Goal: Information Seeking & Learning: Learn about a topic

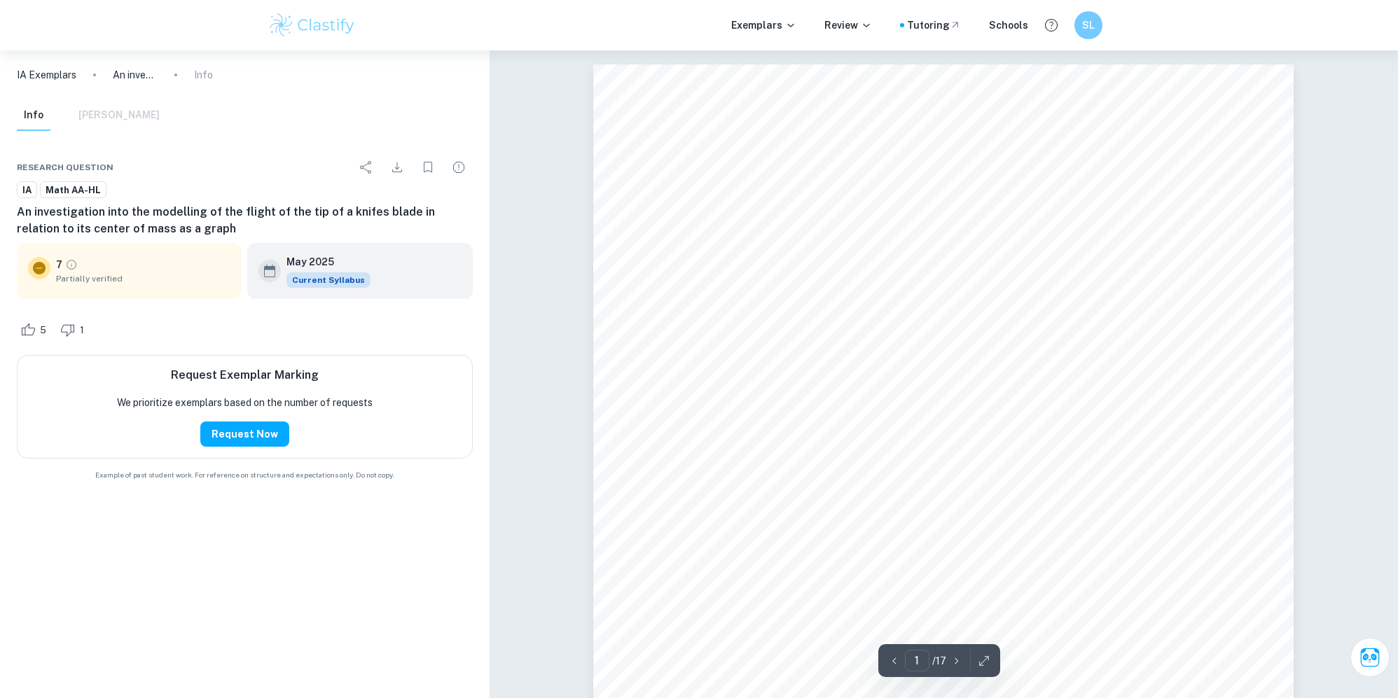
click at [1017, 333] on div "Throwing a knife Analysis and Approaches HL Examination Session: [DATE] 17 page…" at bounding box center [943, 559] width 700 height 990
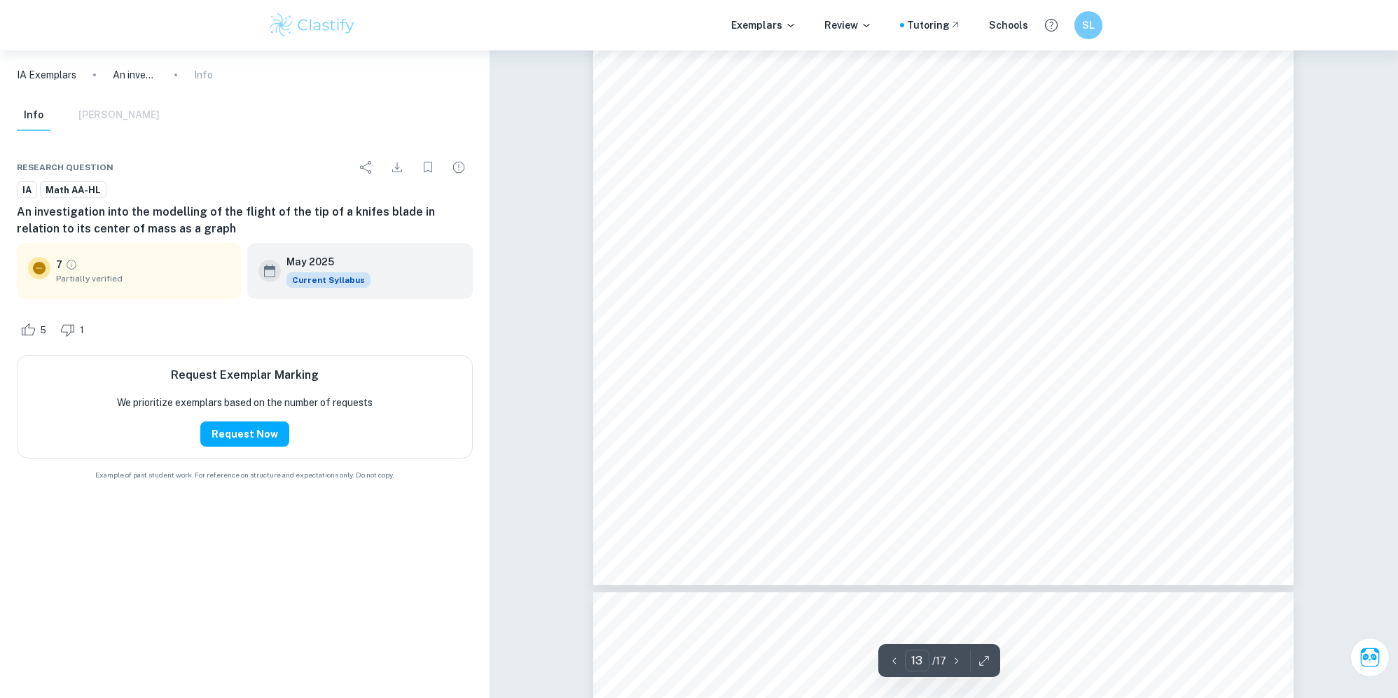
scroll to position [4322, 0]
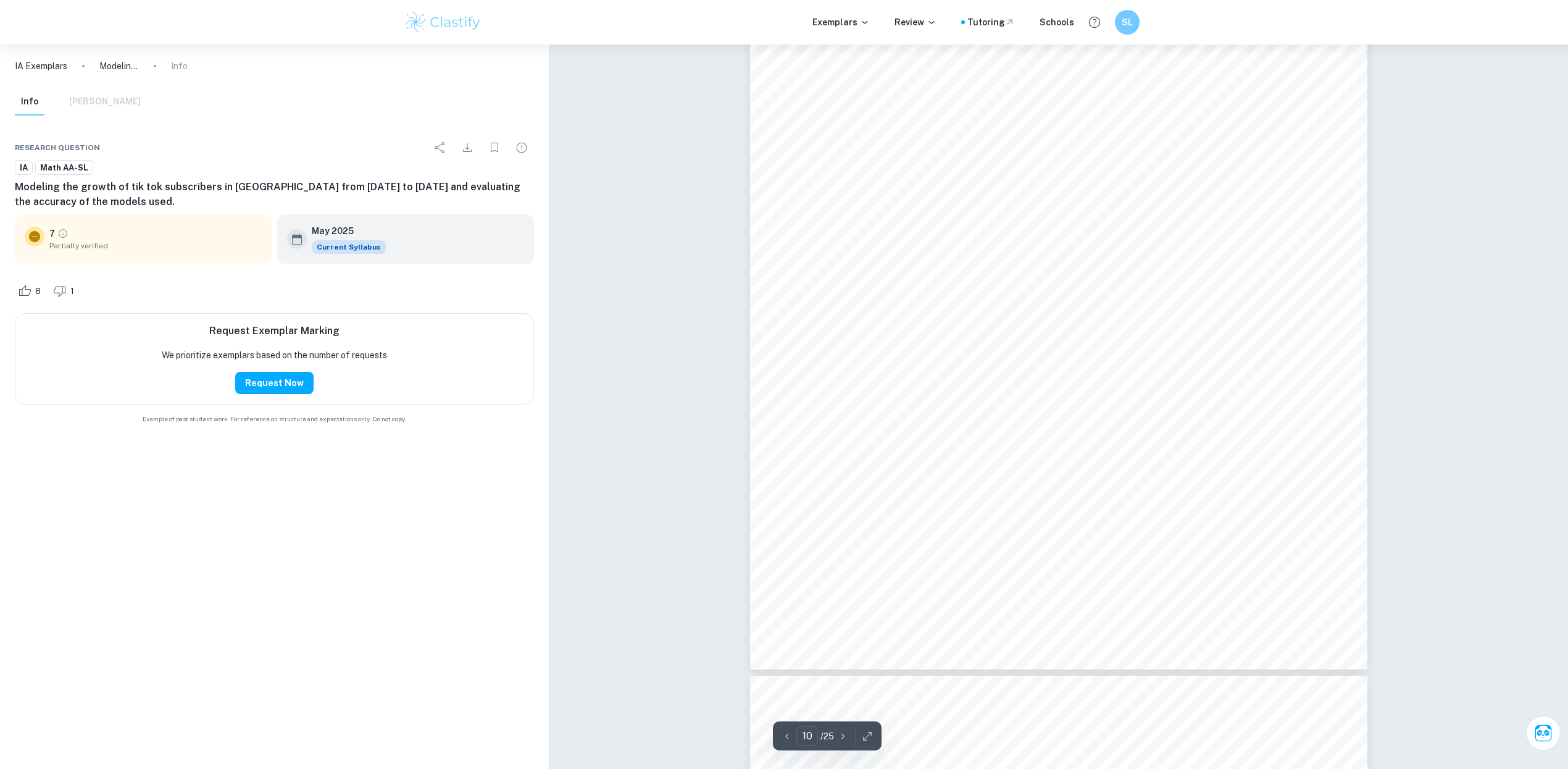
scroll to position [4877, 0]
type input "6"
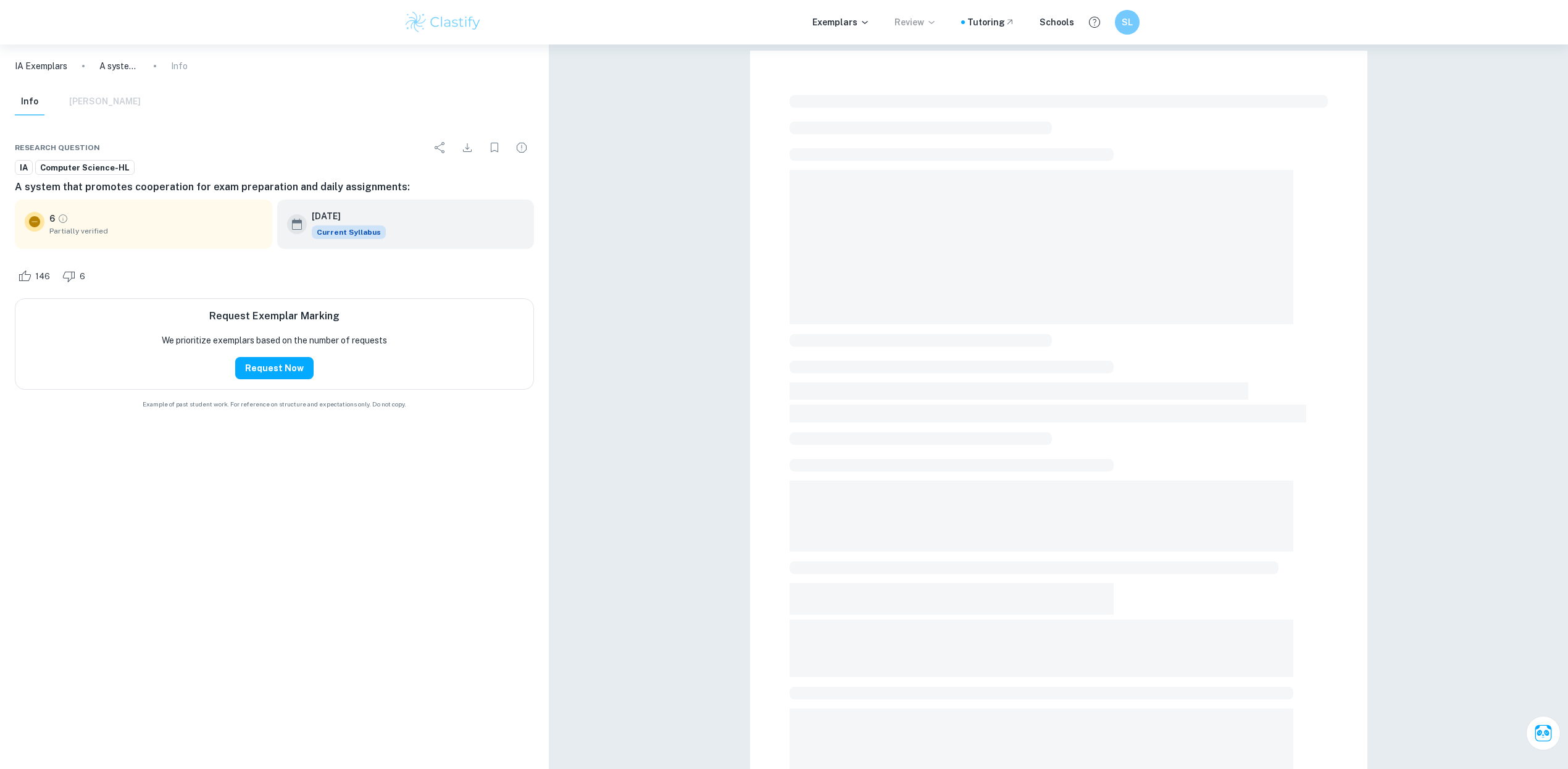
click at [924, 21] on p "Review" at bounding box center [916, 22] width 42 height 13
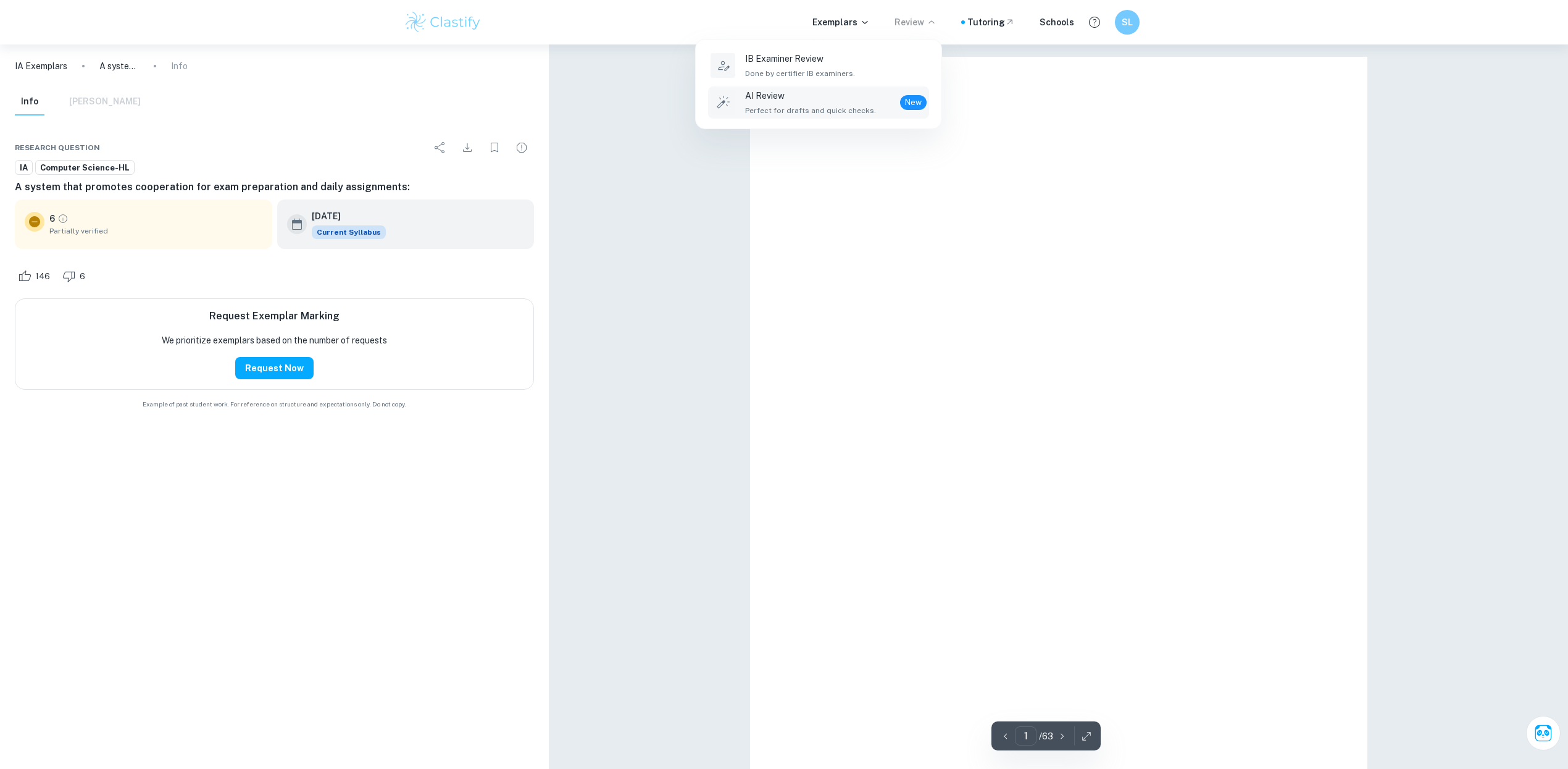
click at [892, 108] on div "AI Review Perfect for drafts and quick checks. New" at bounding box center [836, 102] width 182 height 27
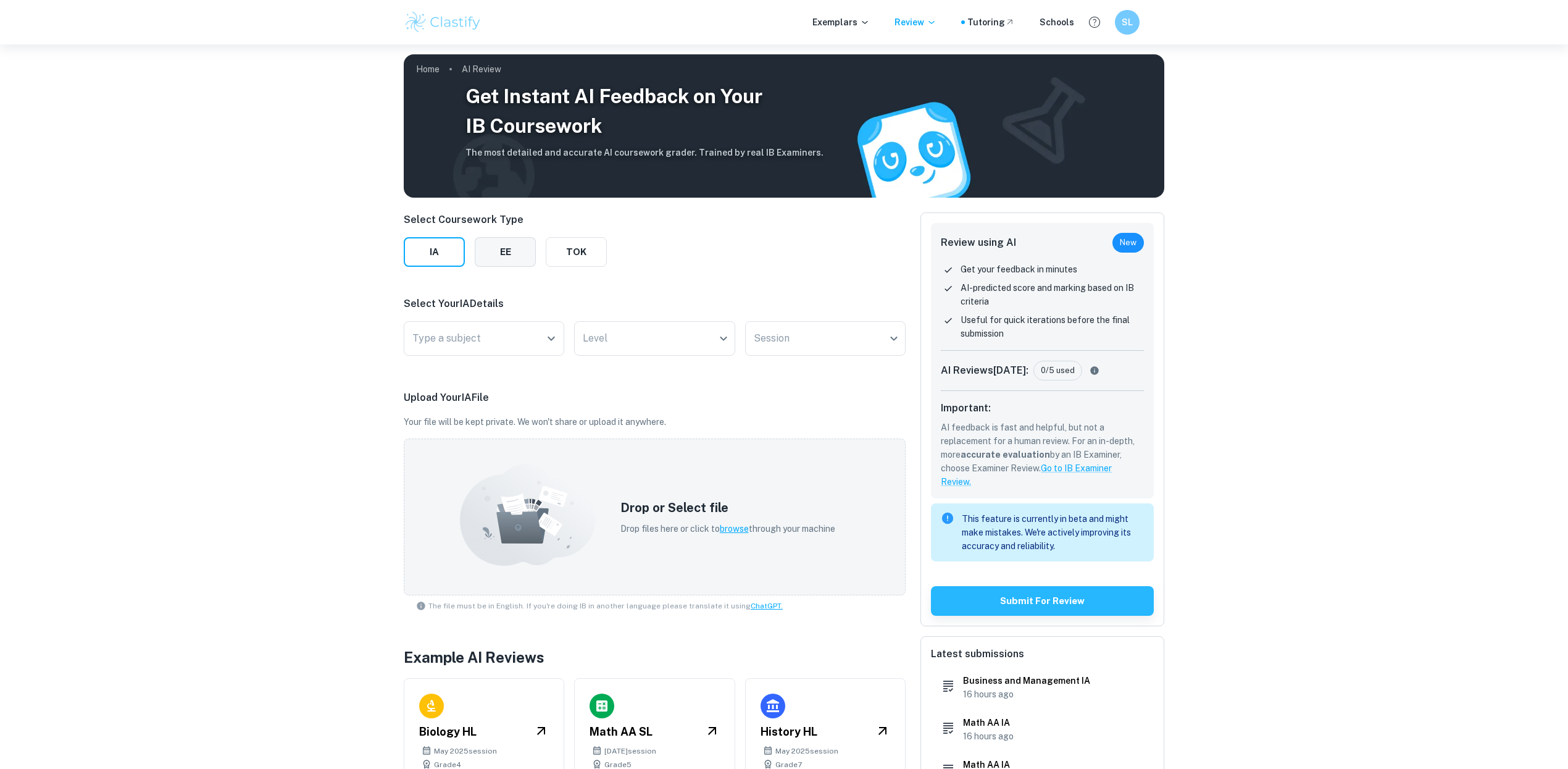
click at [480, 252] on button "EE" at bounding box center [504, 252] width 61 height 30
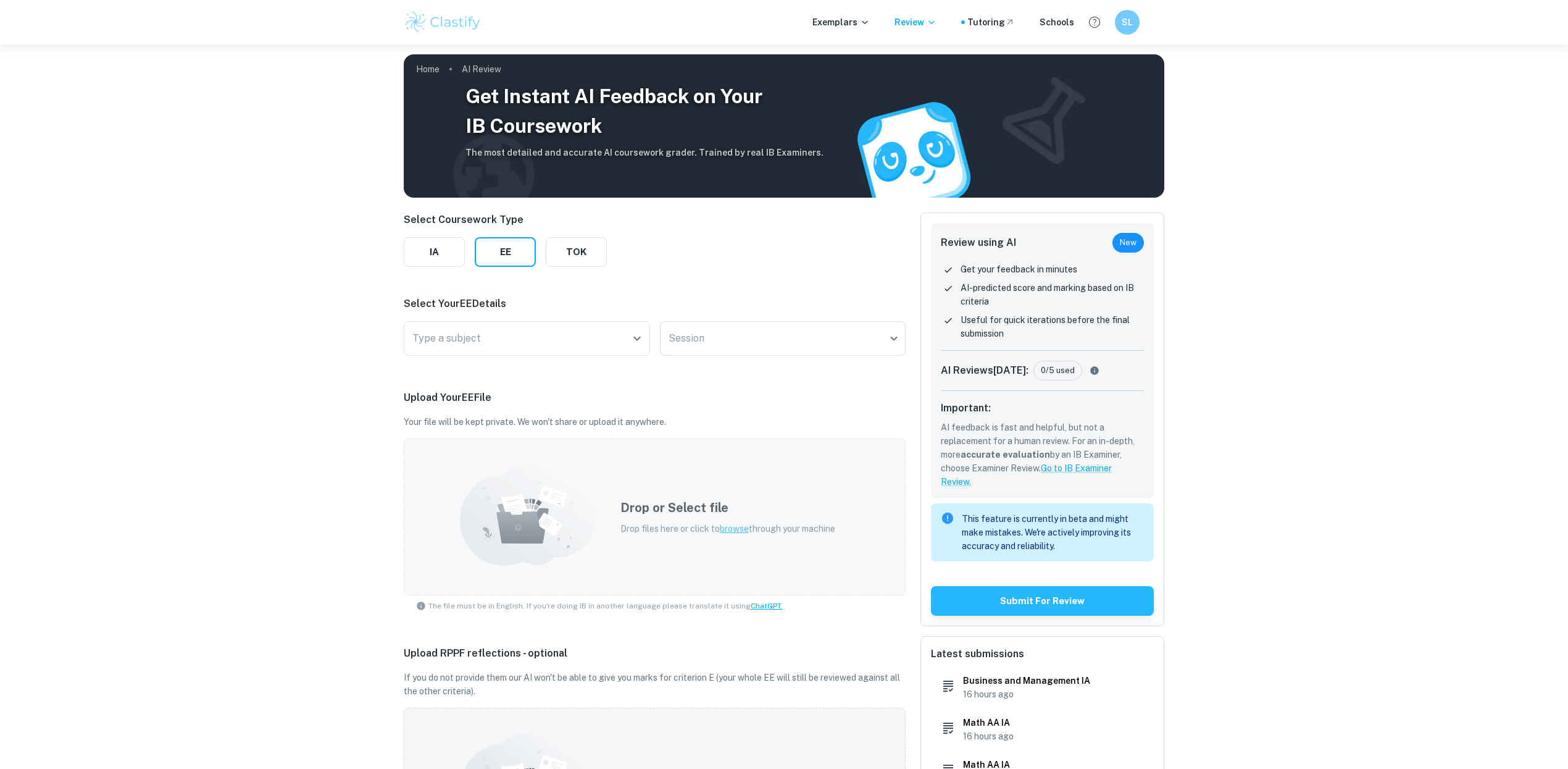
click at [579, 539] on icon at bounding box center [528, 515] width 136 height 102
click at [354, 96] on div "Get Instant AI Feedback on Your IB Coursework The most detailed and accurate AI…" at bounding box center [784, 560] width 1568 height 1033
drag, startPoint x: 354, startPoint y: 96, endPoint x: 365, endPoint y: 116, distance: 22.8
click at [365, 116] on div "Get Instant AI Feedback on Your IB Coursework The most detailed and accurate AI…" at bounding box center [784, 560] width 1568 height 1033
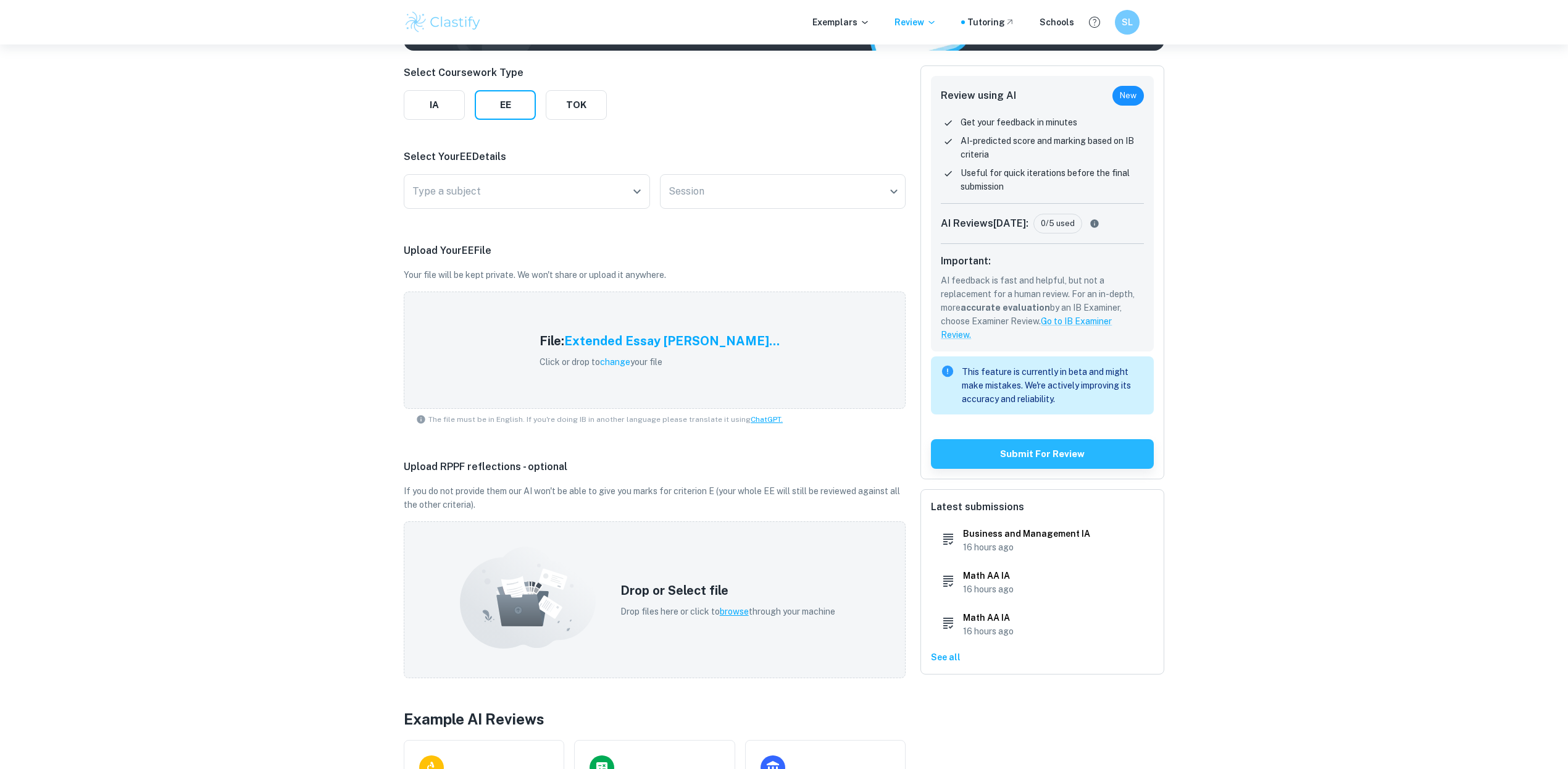
scroll to position [266, 0]
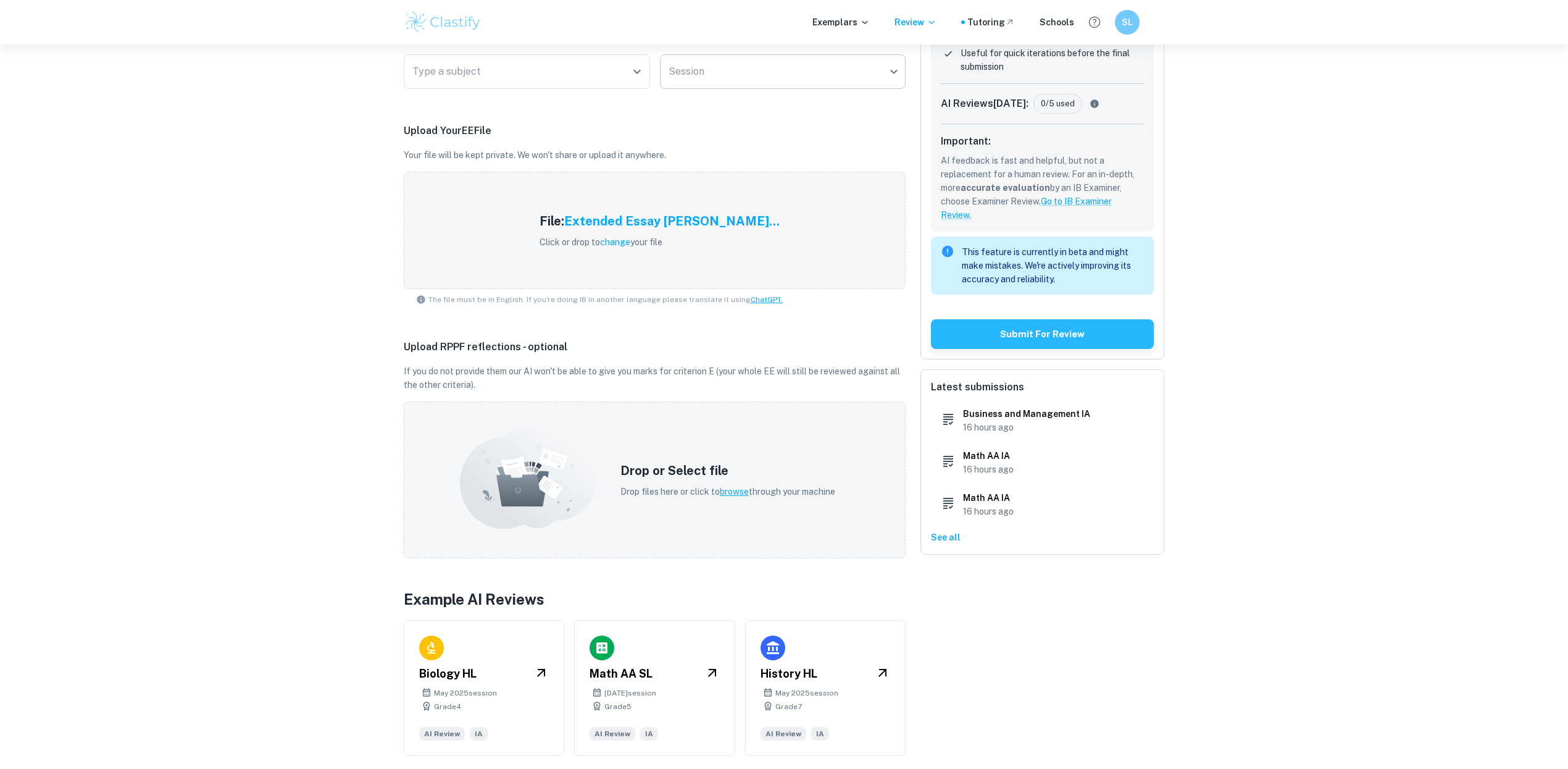
click at [881, 65] on body "We value your privacy We use cookies to enhance your browsing experience, serve…" at bounding box center [784, 162] width 1568 height 769
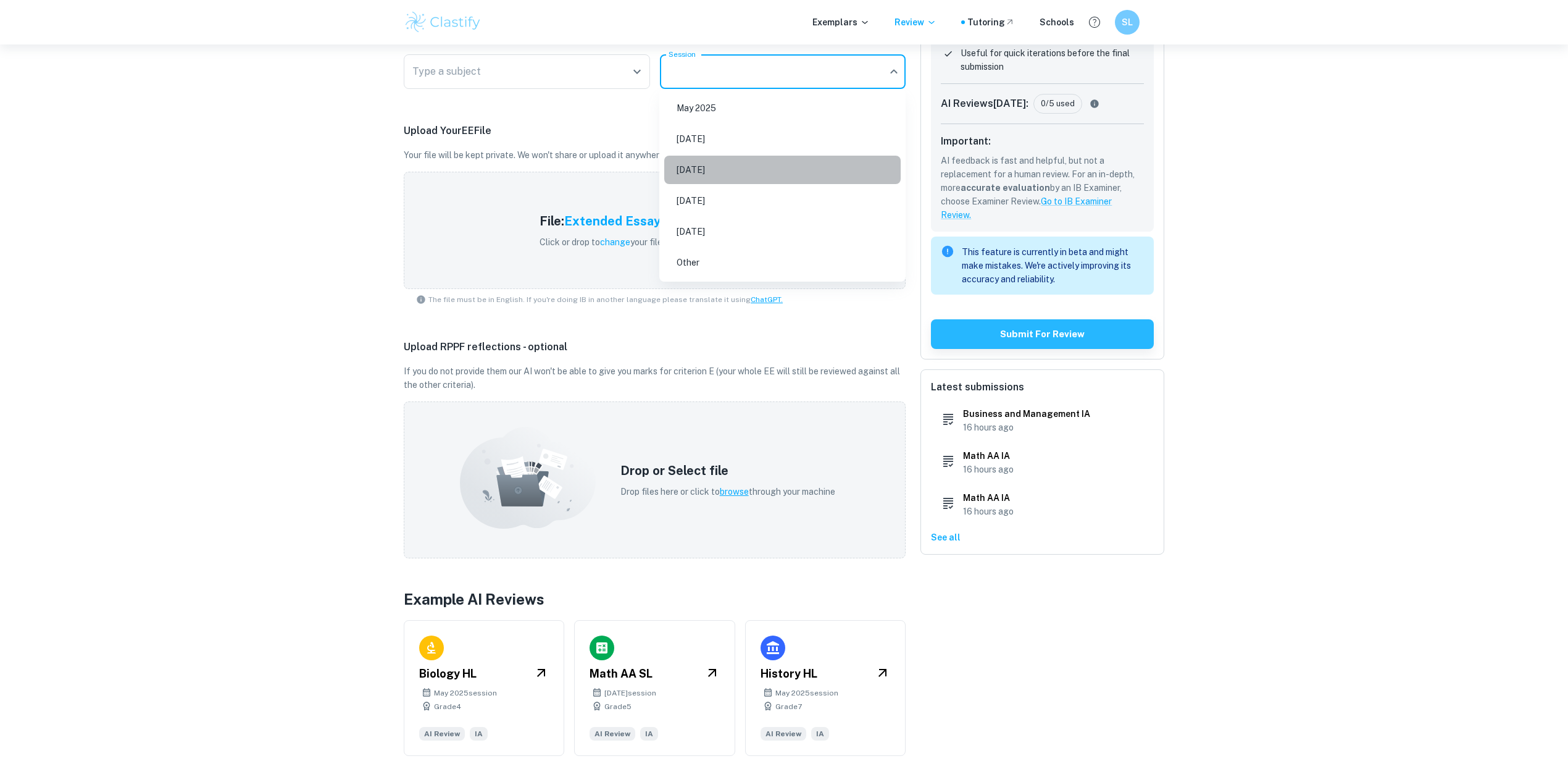
click at [829, 172] on li "May 2026" at bounding box center [782, 169] width 236 height 28
type input "M26"
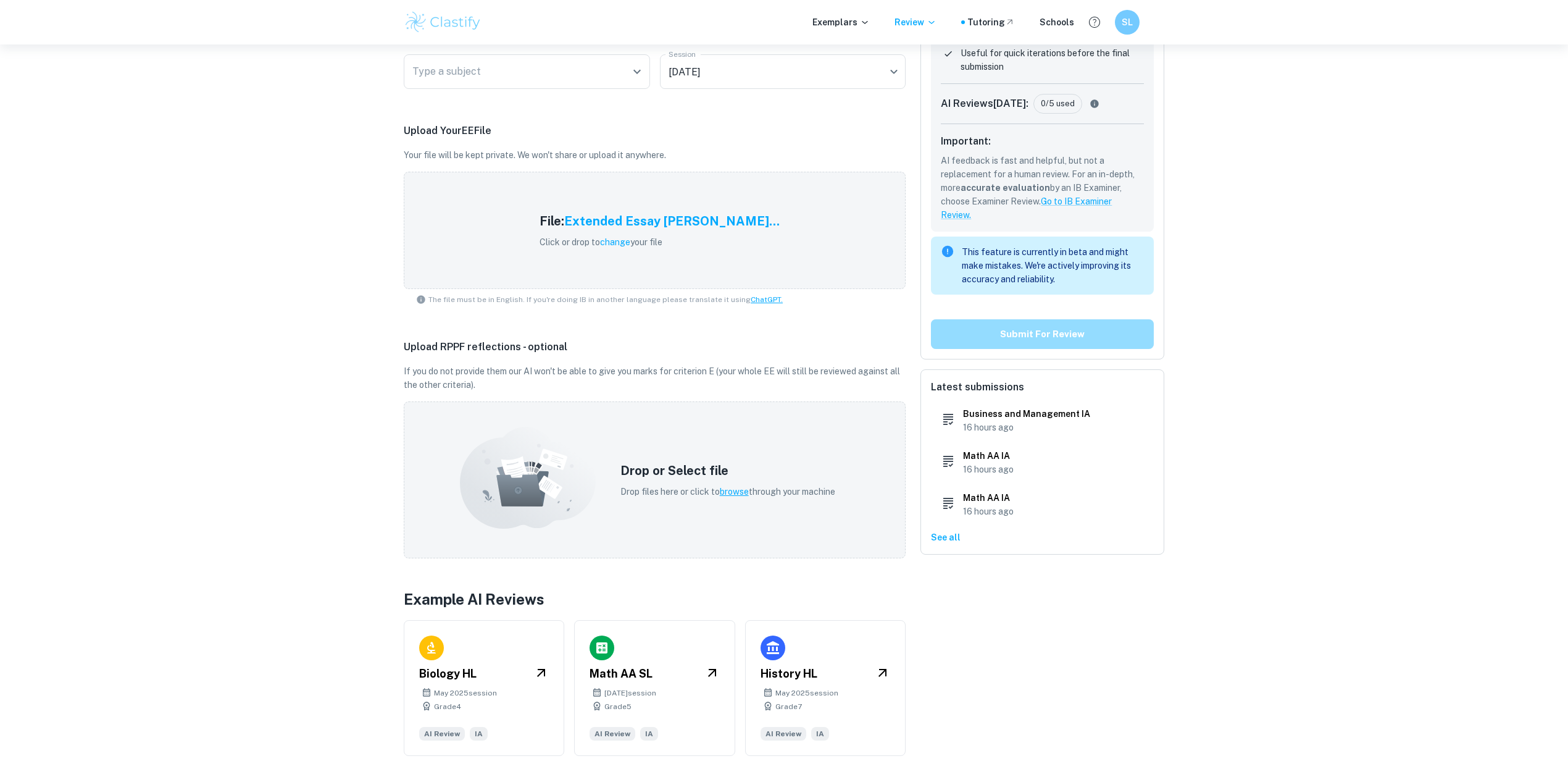
click at [997, 332] on button "Submit for review" at bounding box center [1042, 334] width 223 height 30
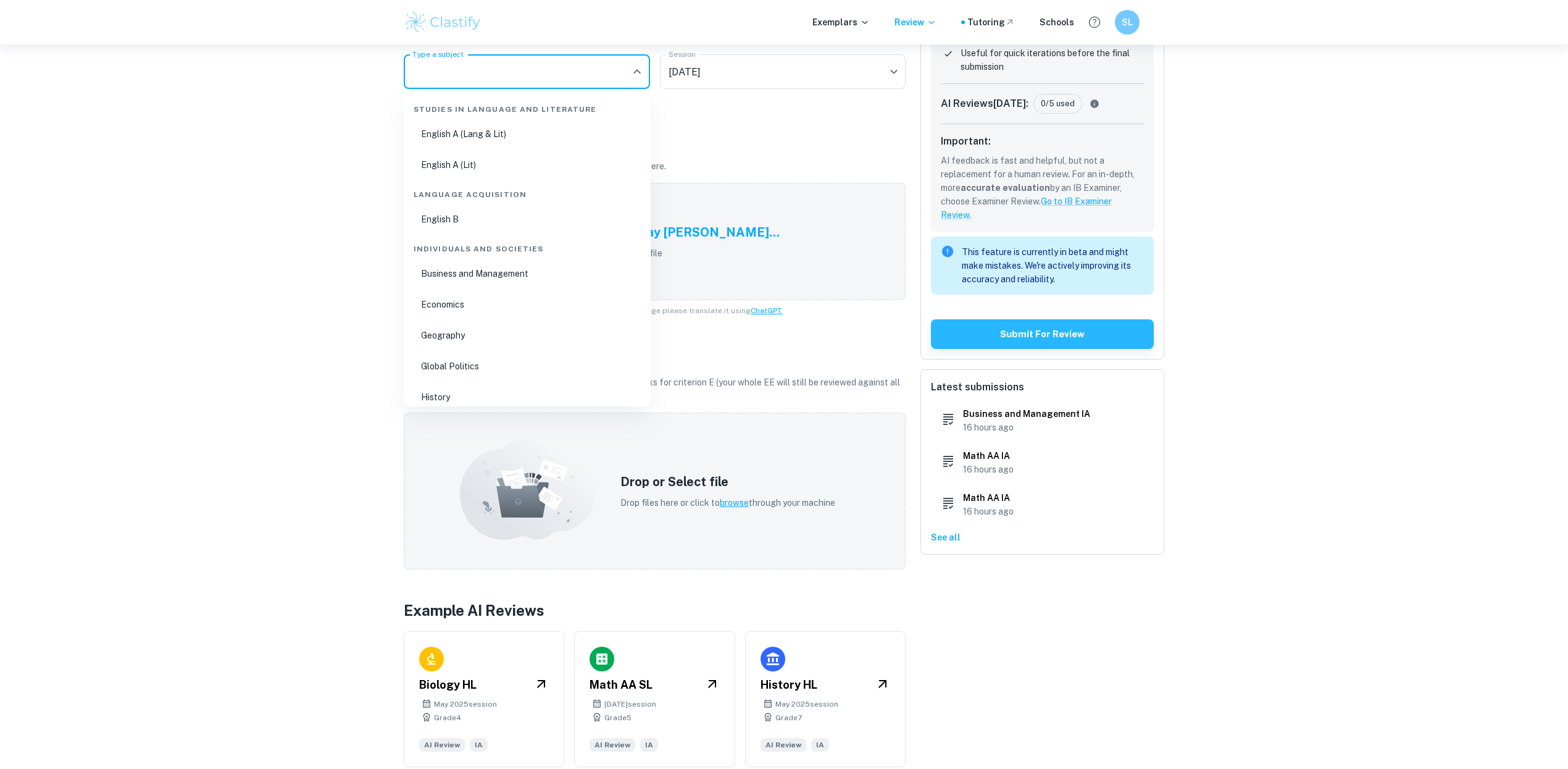
click at [560, 82] on input "Type a subject" at bounding box center [518, 71] width 217 height 24
click at [625, 129] on li "English A (Lang & Lit)" at bounding box center [527, 134] width 237 height 28
type input "English A (Lang & Lit)"
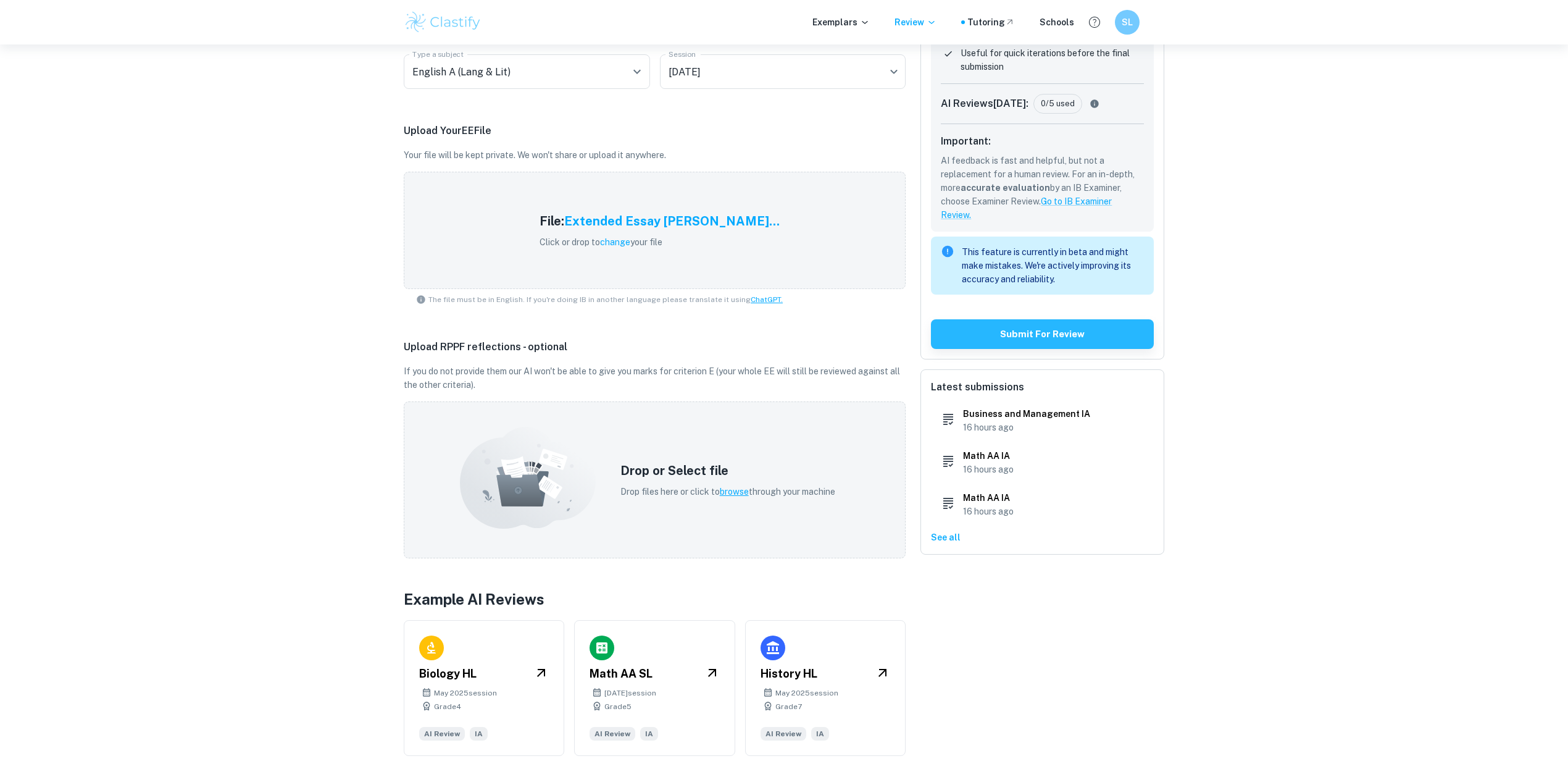
click at [625, 129] on div "Select Coursework Type IA EE TOK Select Your EE Details Type a subject English …" at bounding box center [654, 350] width 502 height 810
click at [625, 129] on p "Upload Your EE File" at bounding box center [654, 131] width 502 height 15
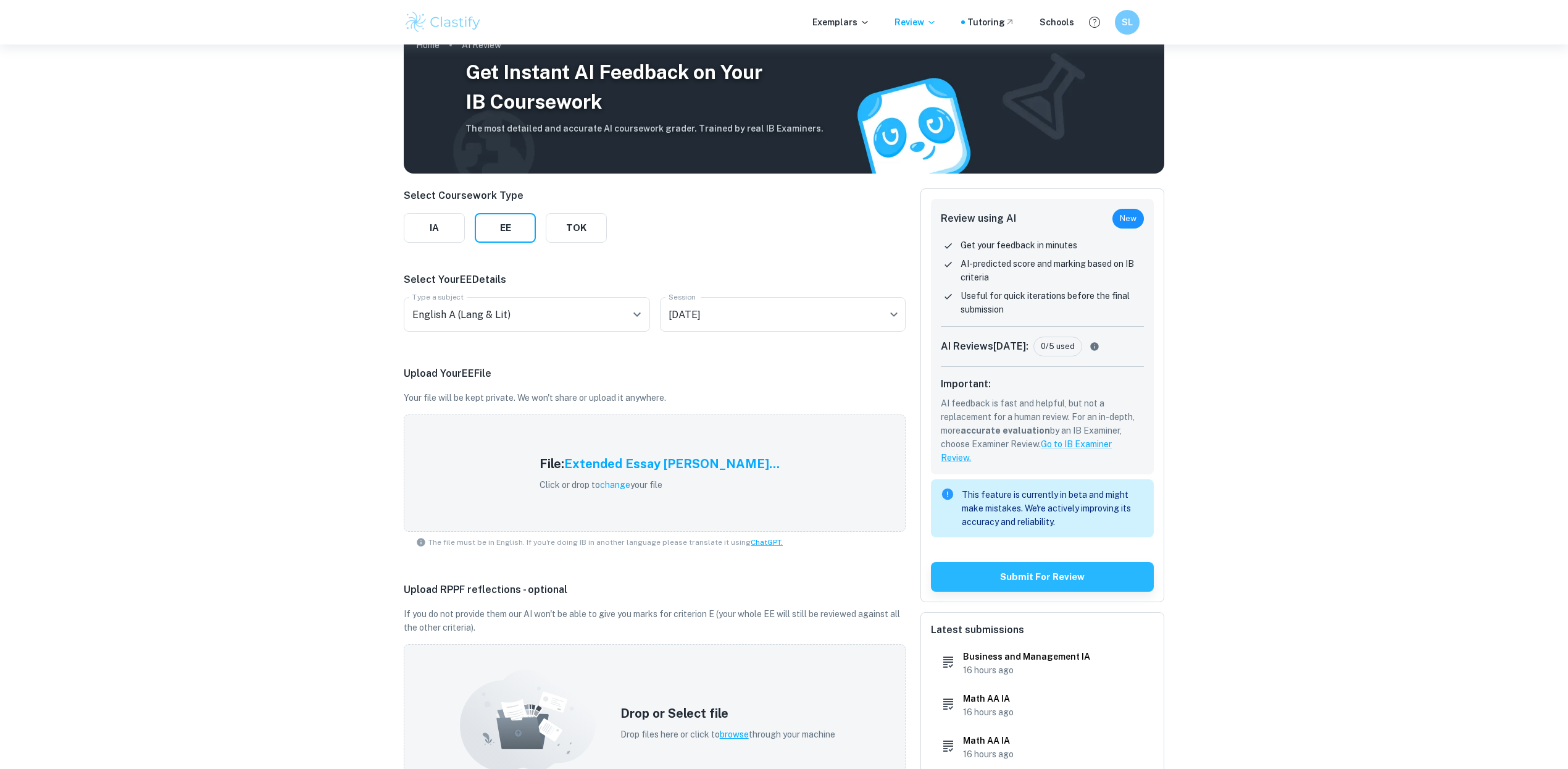
scroll to position [19, 0]
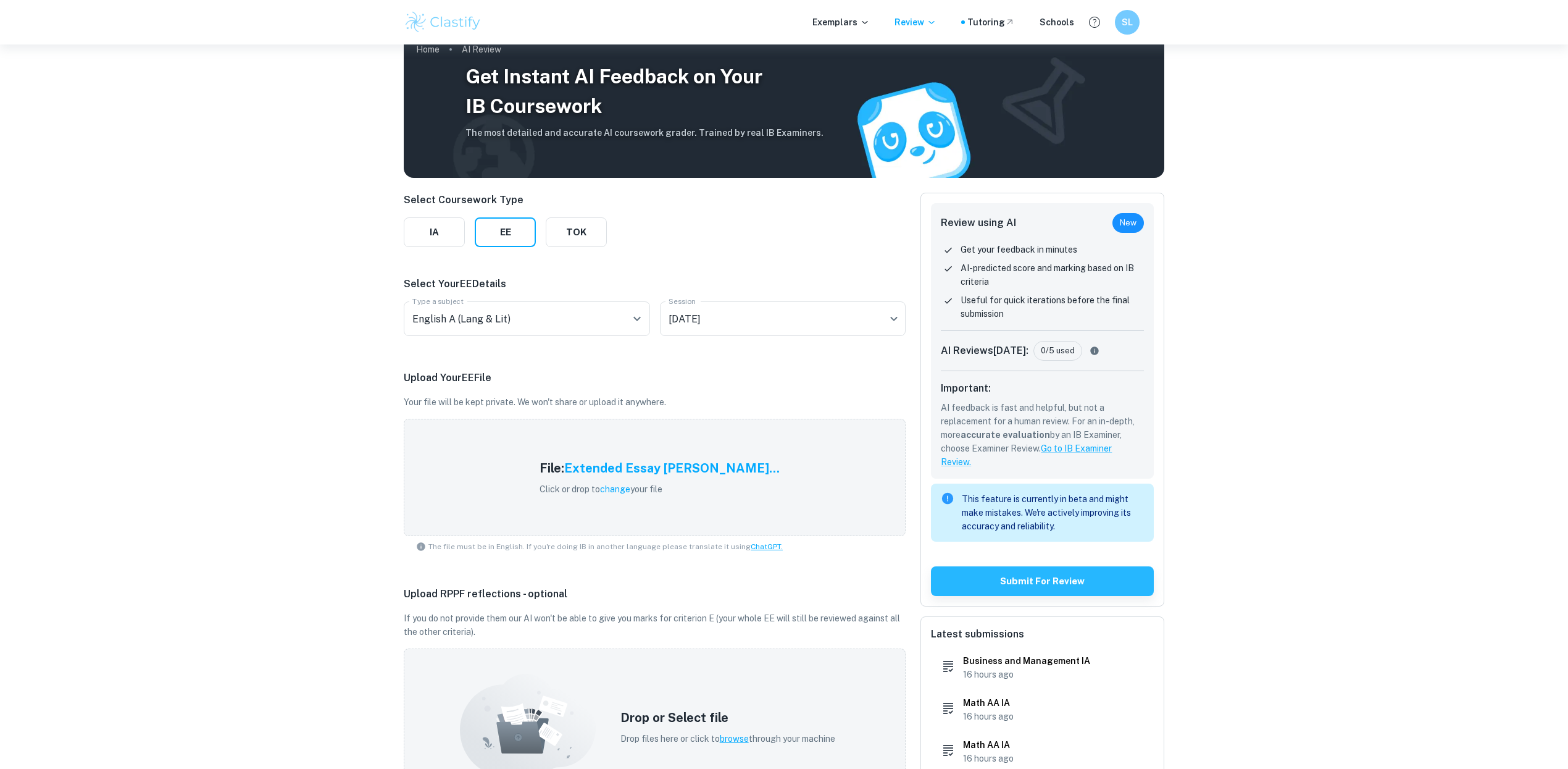
click at [1418, 246] on div "Get Instant AI Feedback on Your IB Coursework The most detailed and accurate AI…" at bounding box center [784, 521] width 1568 height 993
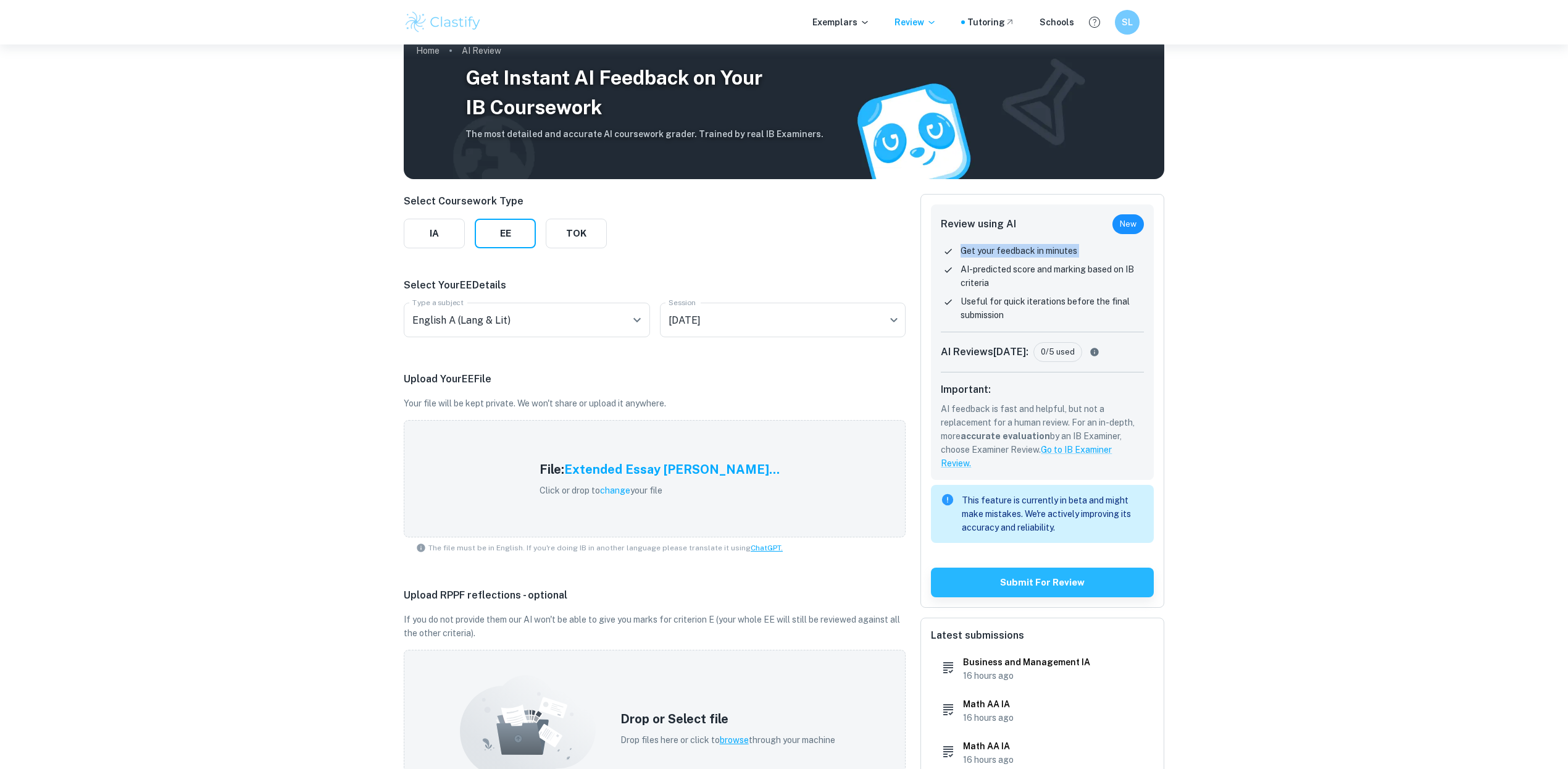
scroll to position [0, 0]
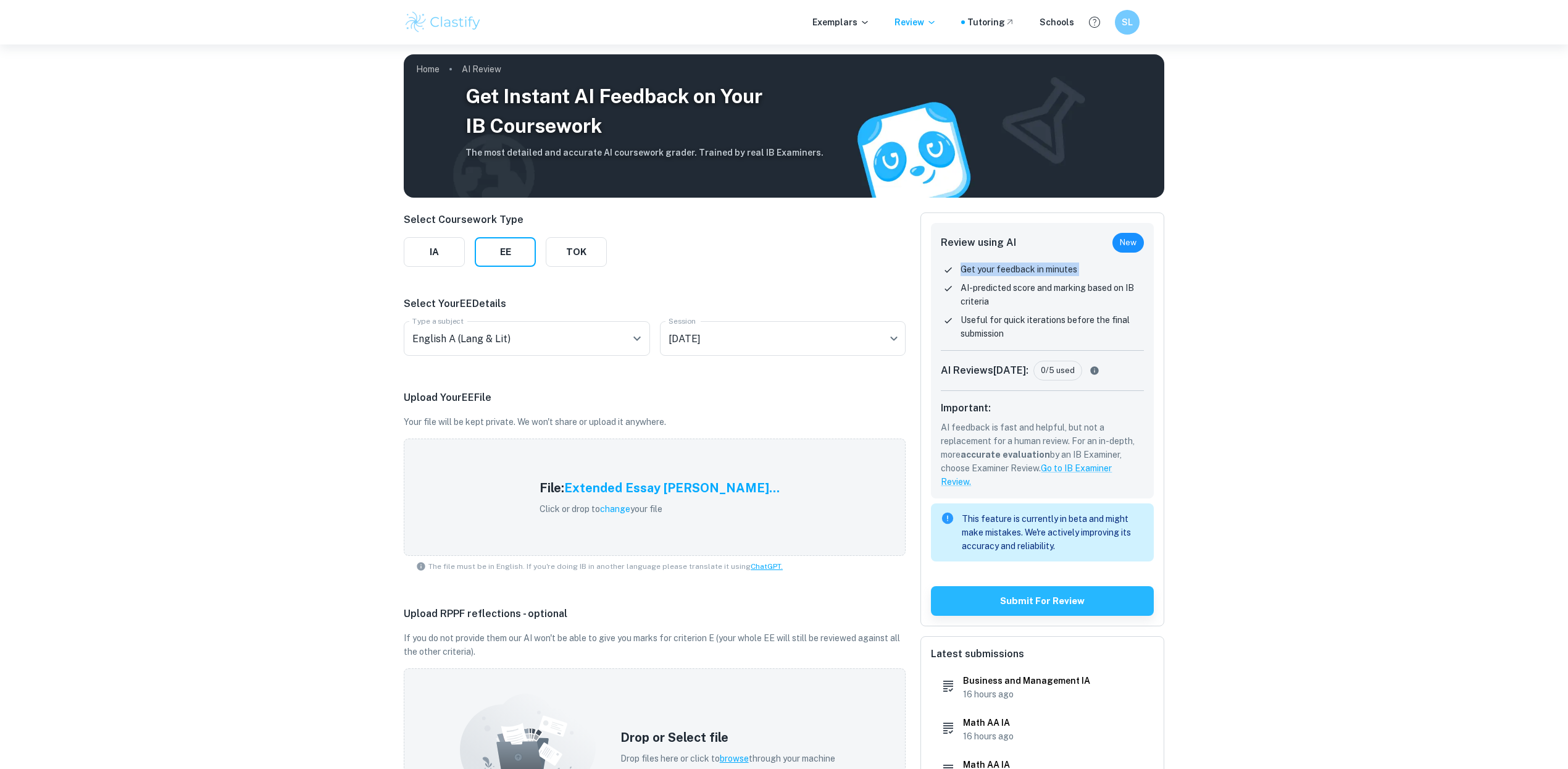
click at [1549, 220] on div "Get Instant AI Feedback on Your IB Coursework The most detailed and accurate AI…" at bounding box center [784, 541] width 1568 height 993
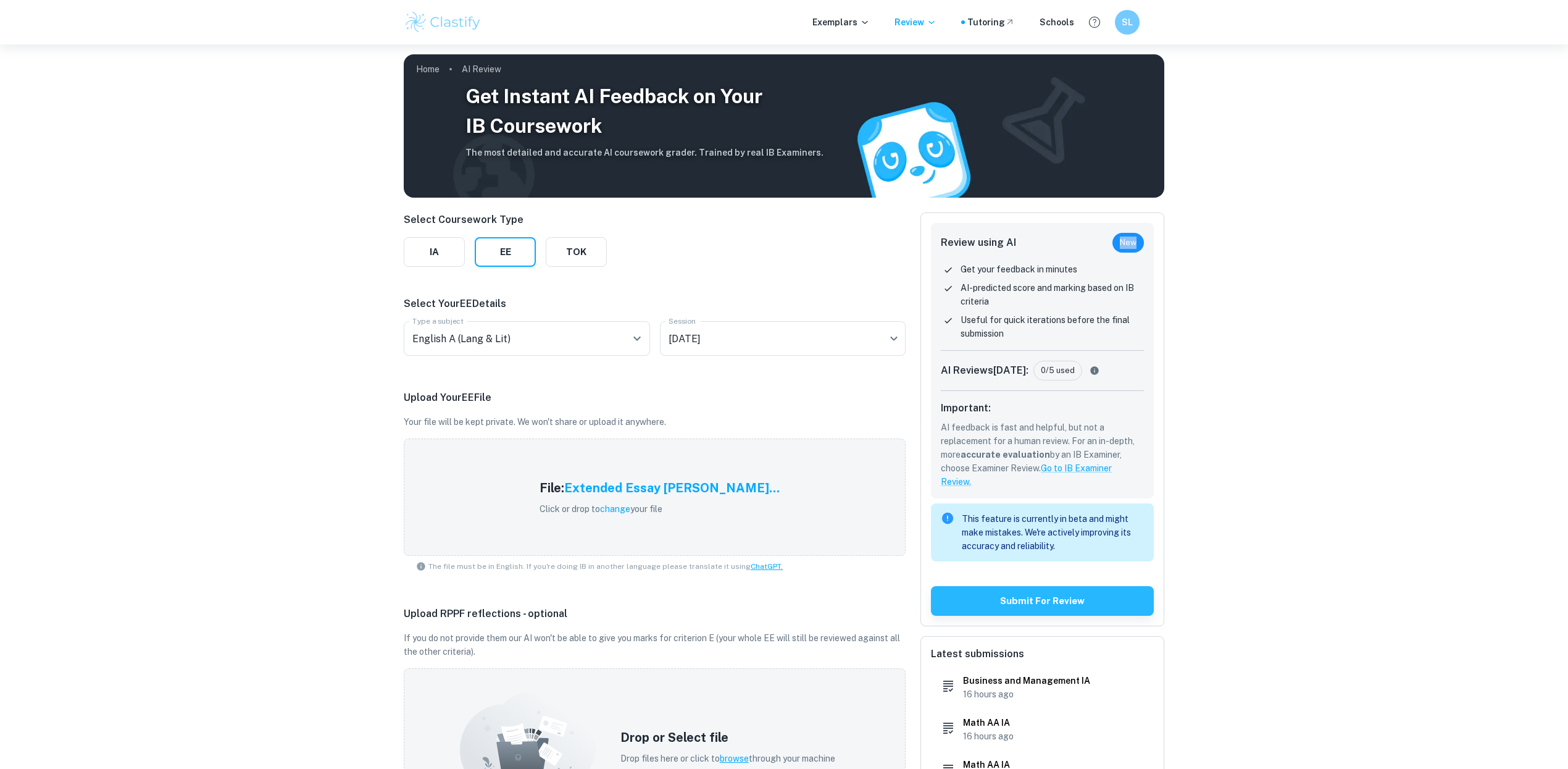
click at [1549, 220] on div "Get Instant AI Feedback on Your IB Coursework The most detailed and accurate AI…" at bounding box center [784, 541] width 1568 height 993
click at [855, 26] on p "Exemplars" at bounding box center [840, 22] width 57 height 13
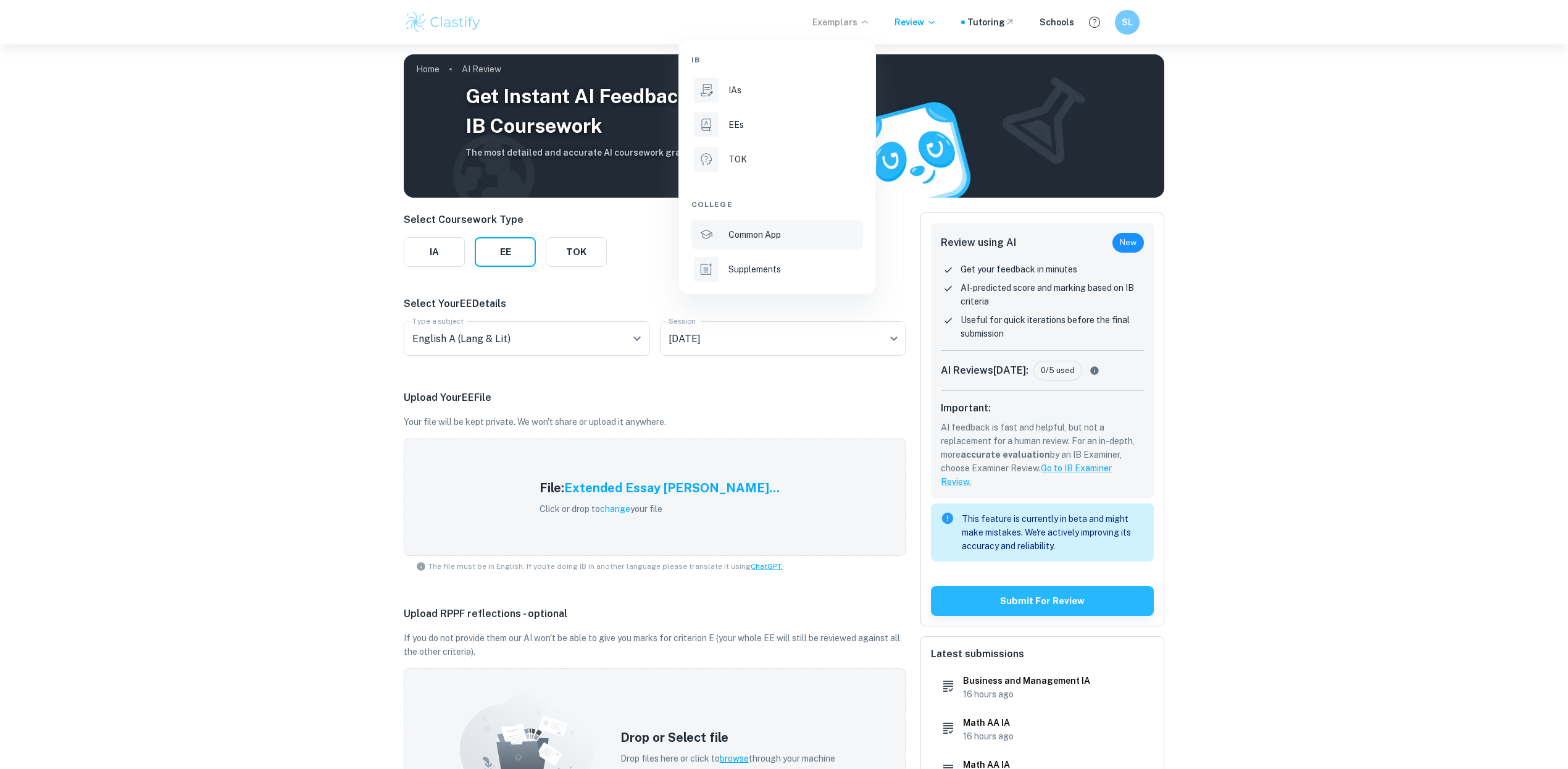
click at [767, 232] on p "Common App" at bounding box center [755, 234] width 53 height 13
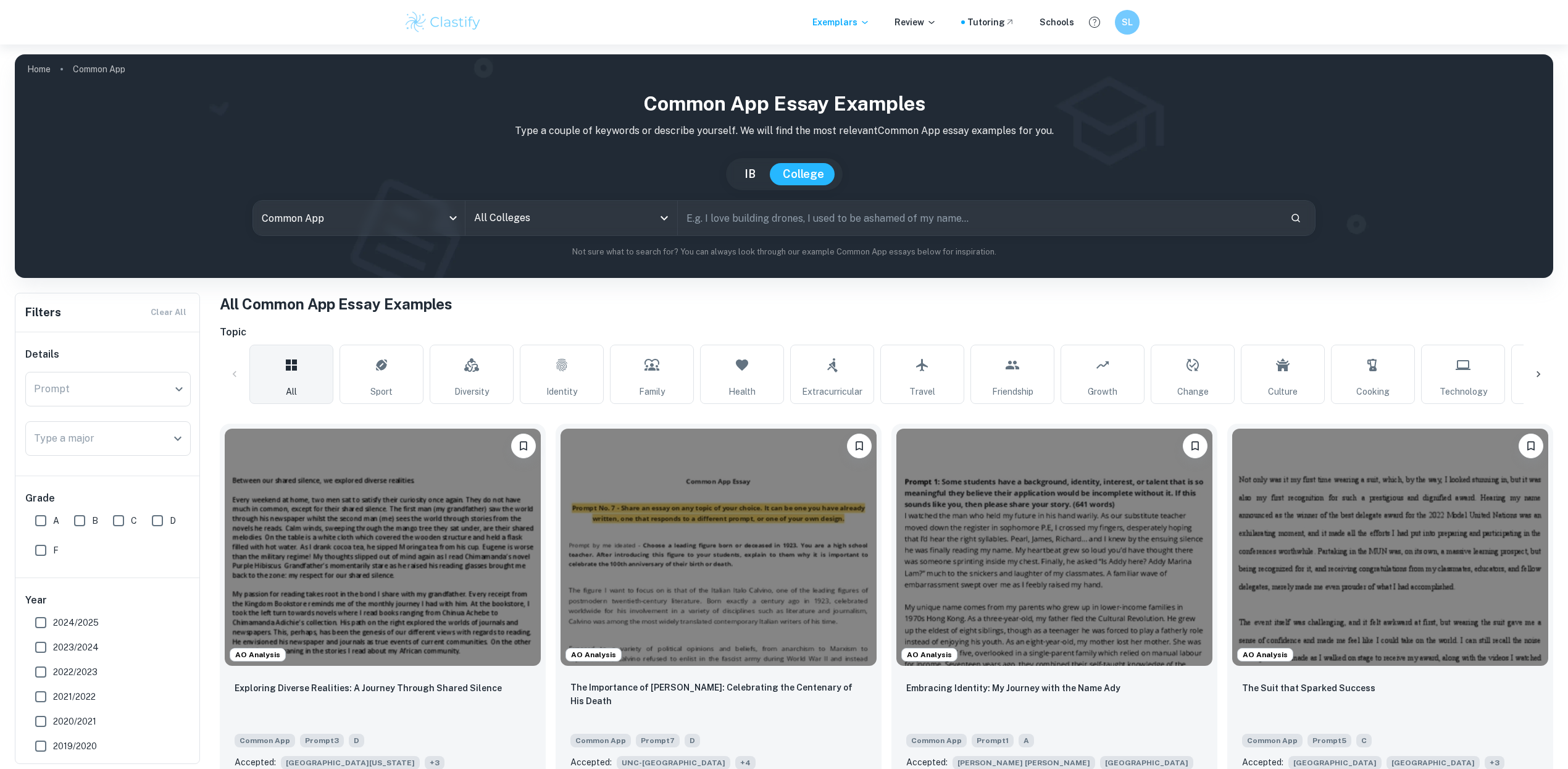
click at [667, 216] on icon "Open" at bounding box center [664, 218] width 7 height 4
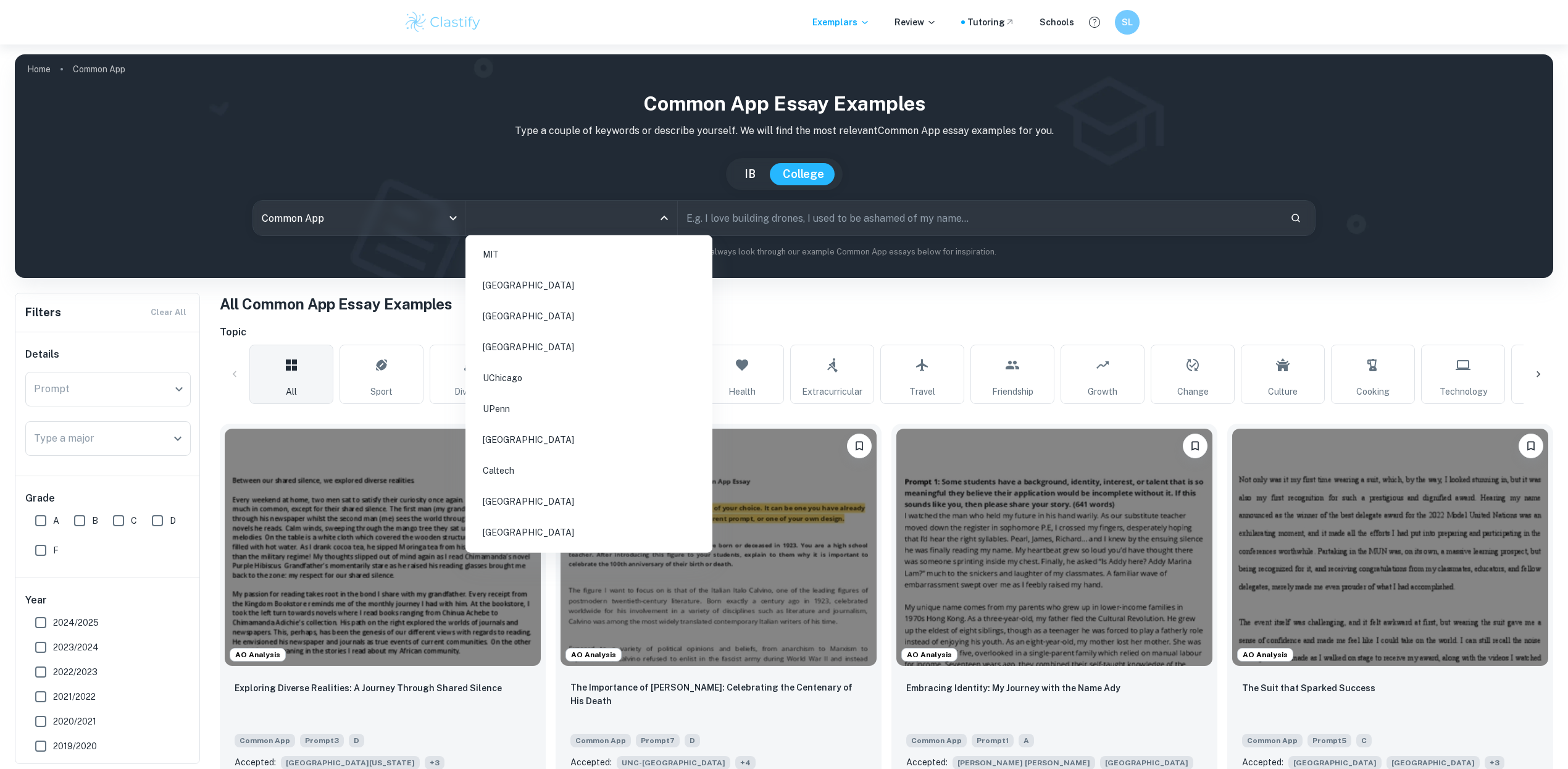
click at [629, 254] on li "MIT" at bounding box center [589, 254] width 237 height 28
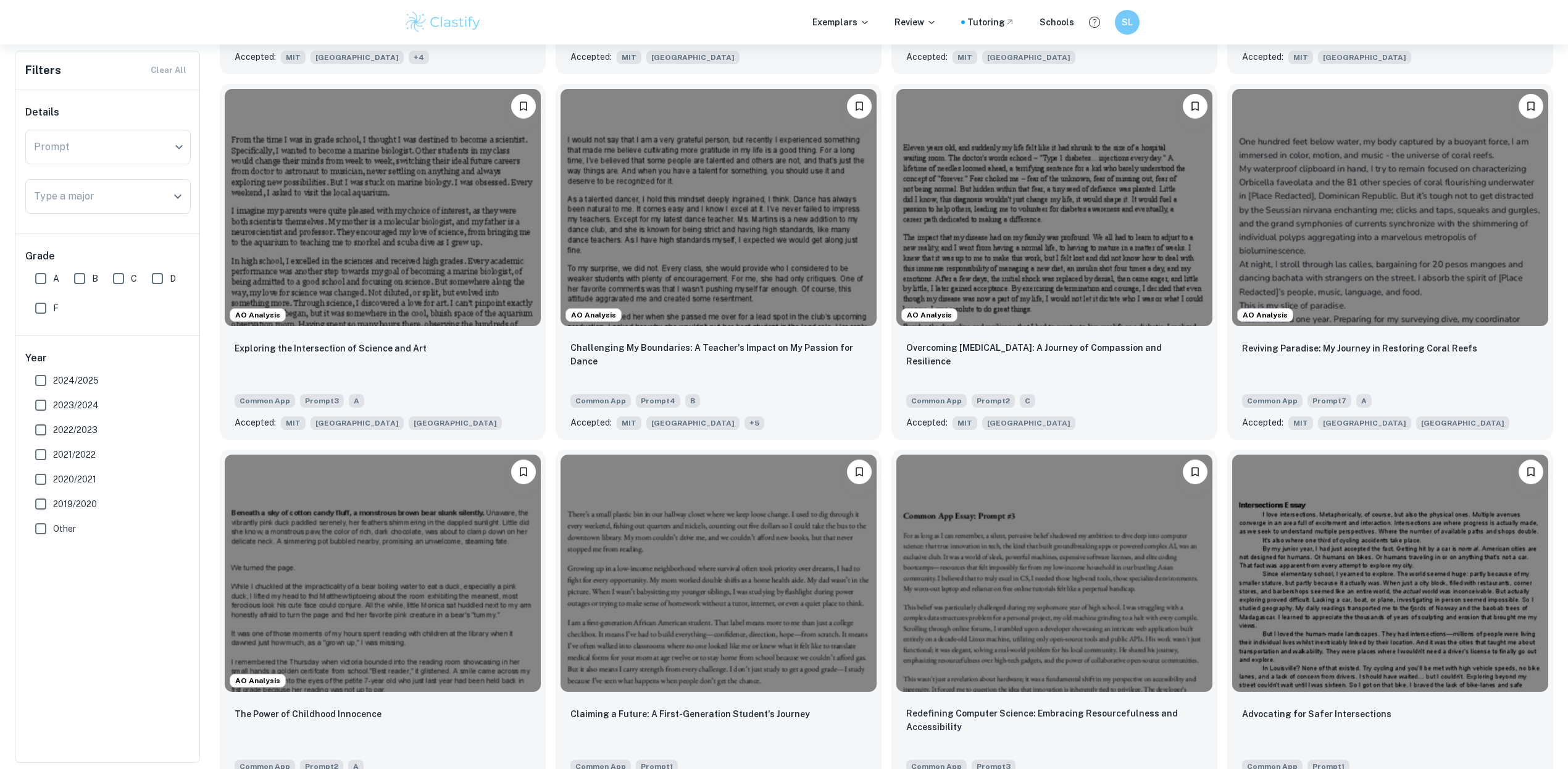
scroll to position [1478, 0]
